Goal: Book appointment/travel/reservation

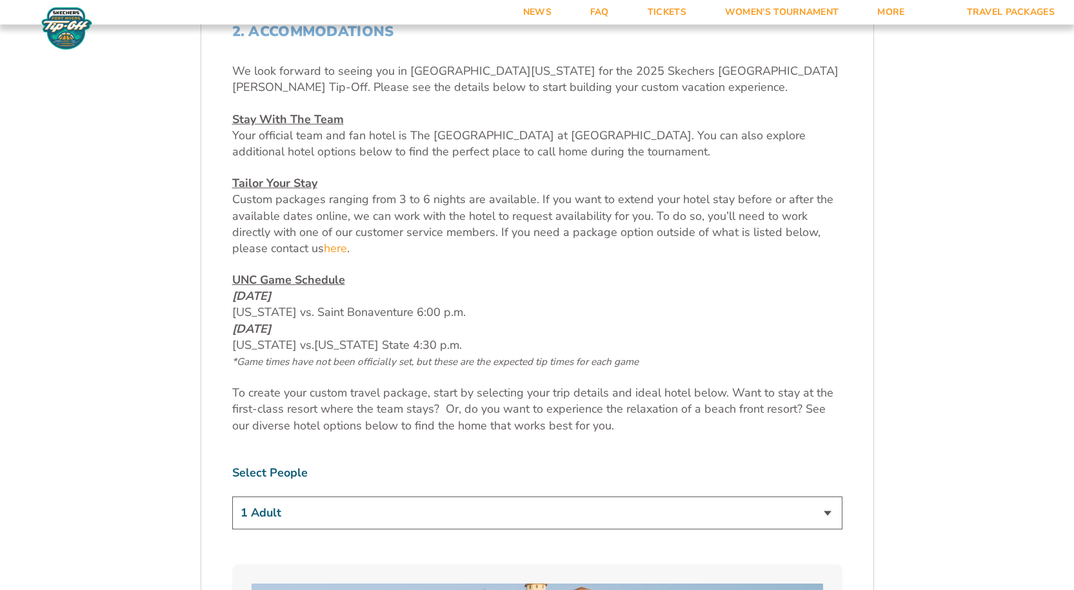
scroll to position [482, 0]
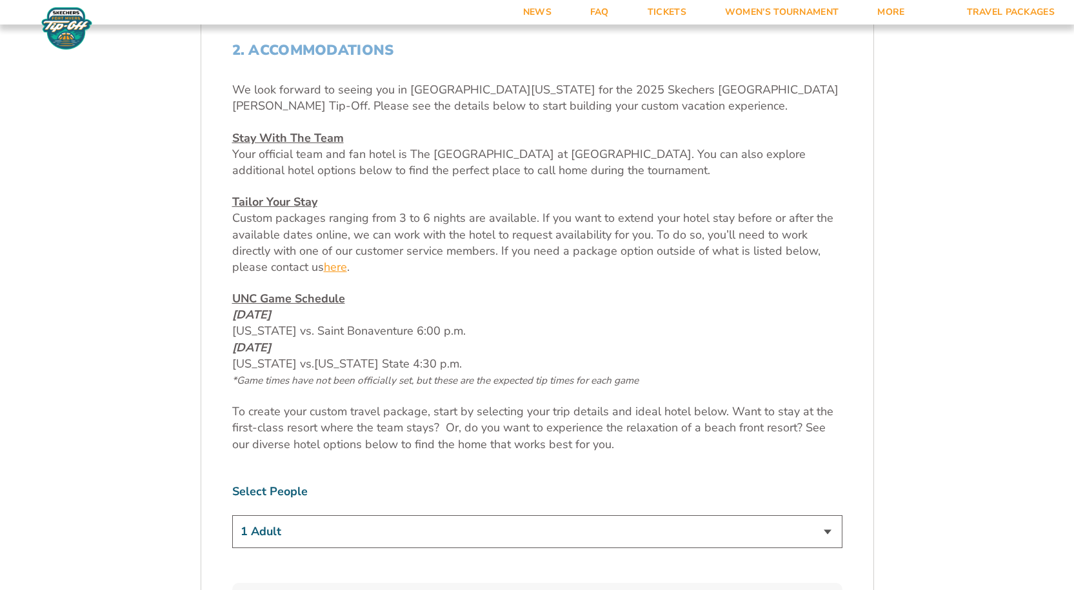
click at [339, 269] on link "here" at bounding box center [335, 267] width 23 height 16
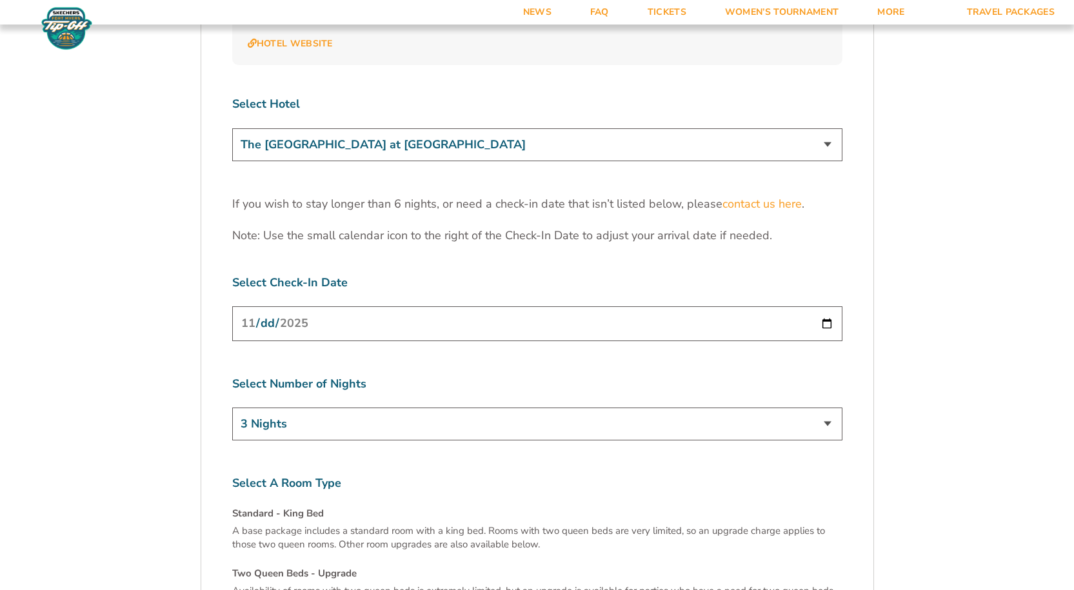
scroll to position [3958, 0]
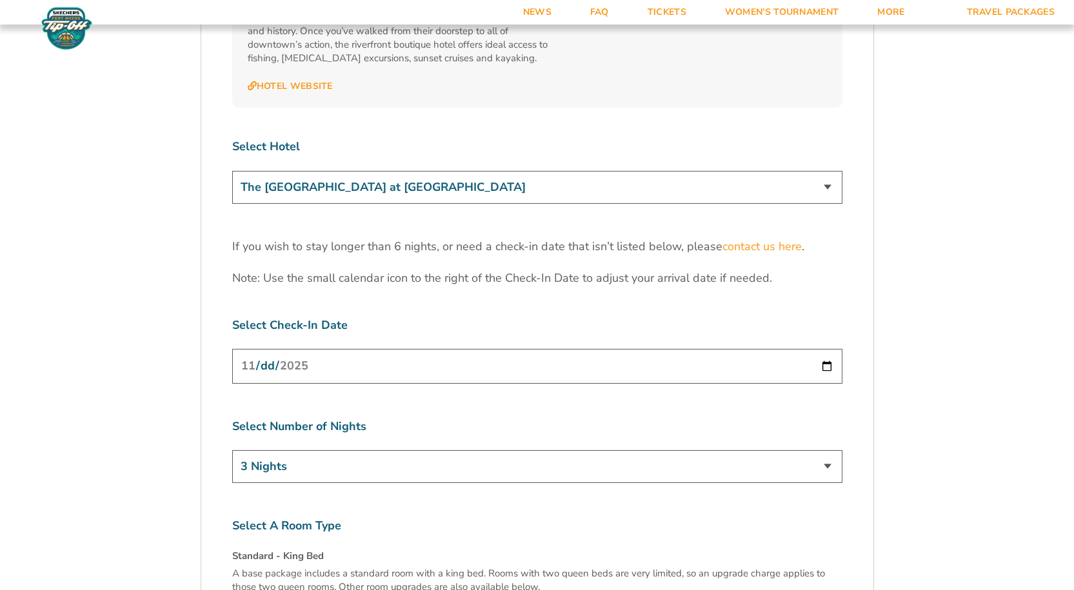
click at [821, 349] on input "[DATE]" at bounding box center [537, 366] width 610 height 34
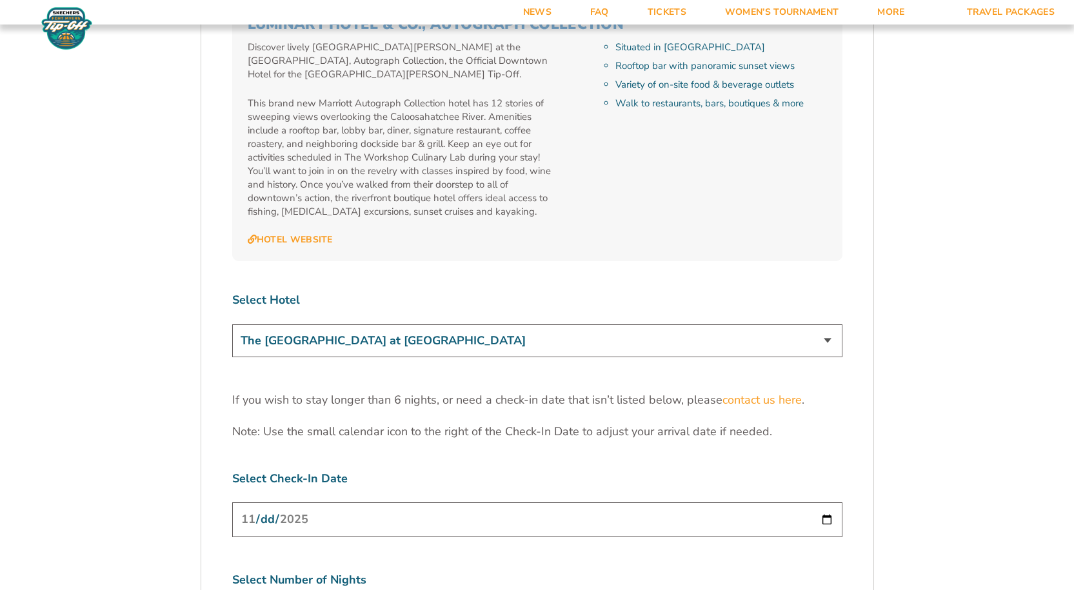
scroll to position [3799, 0]
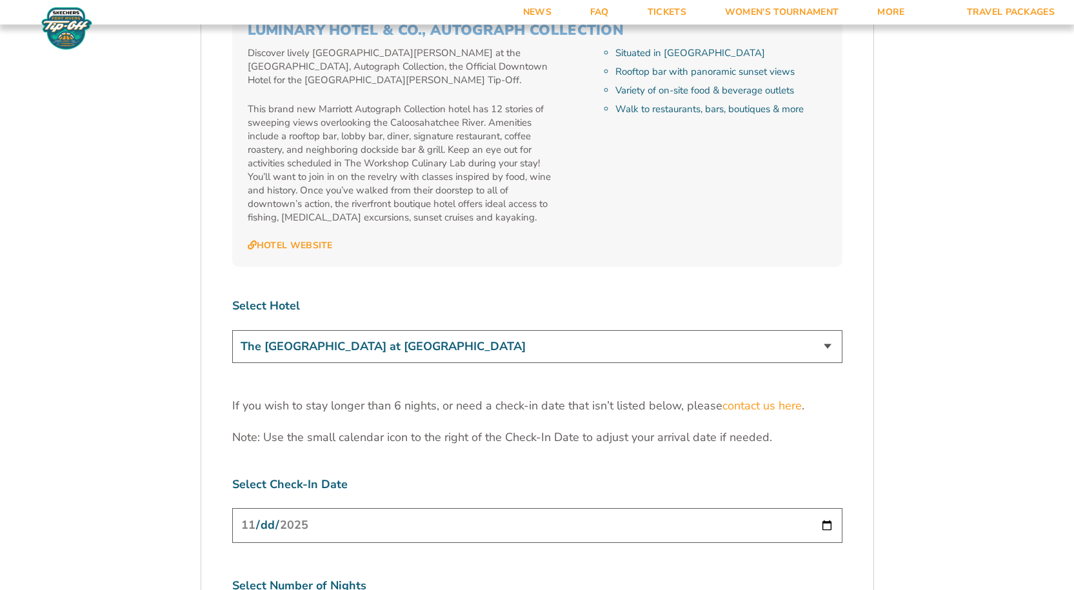
click at [822, 508] on input "2025-11-23" at bounding box center [537, 525] width 610 height 34
type input "[DATE]"
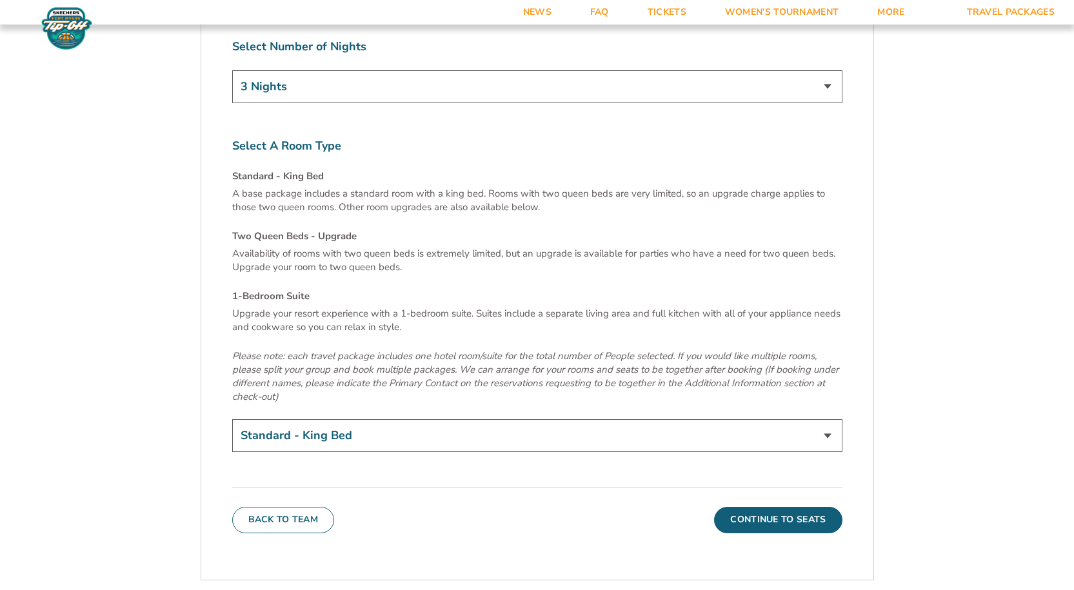
scroll to position [4344, 0]
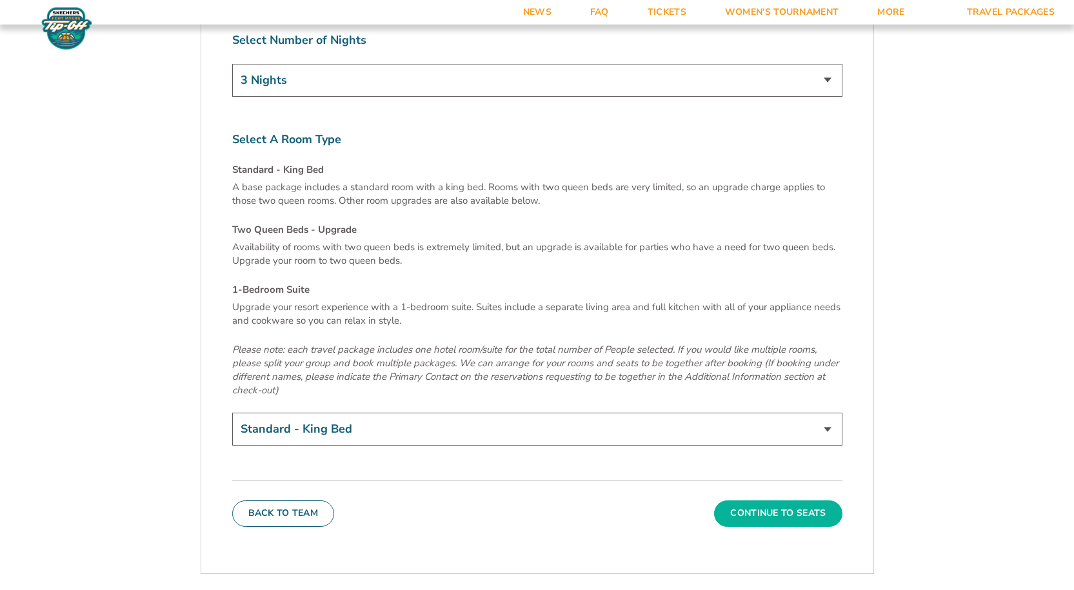
click at [806, 500] on button "Continue To Seats" at bounding box center [778, 513] width 128 height 26
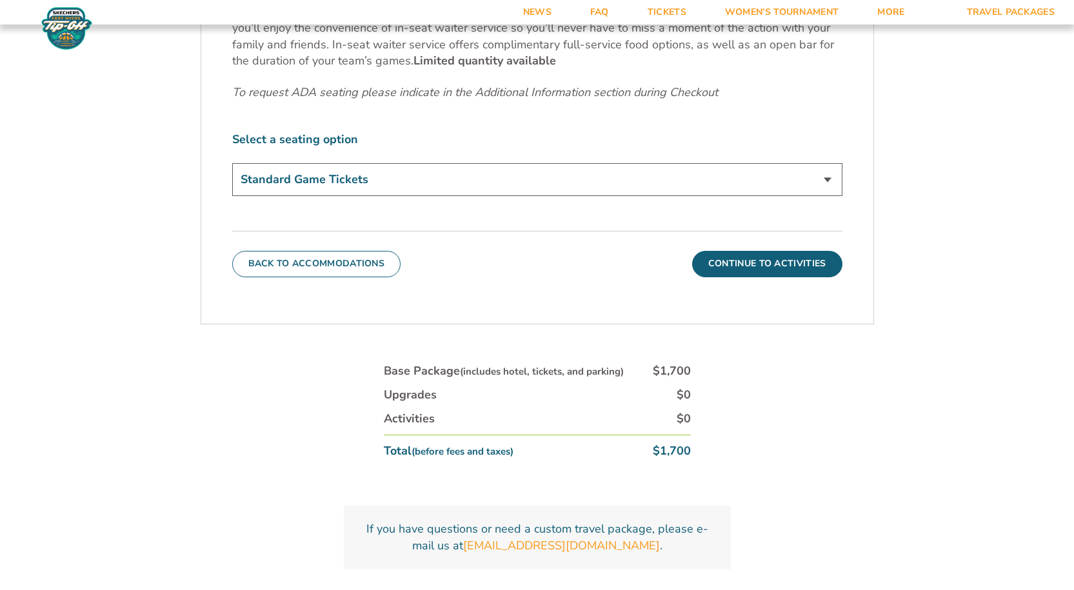
scroll to position [0, 0]
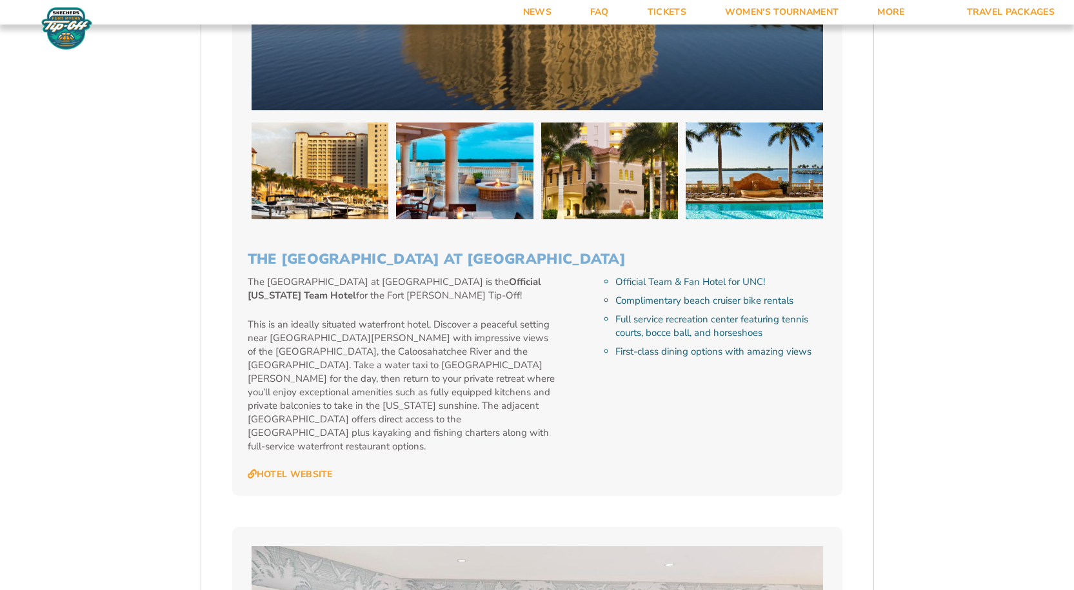
scroll to position [1816, 0]
